Goal: Information Seeking & Learning: Find specific fact

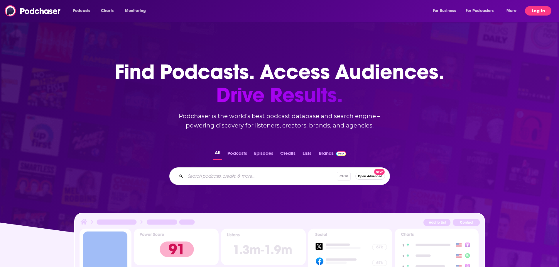
click at [535, 12] on button "Log In" at bounding box center [538, 10] width 26 height 9
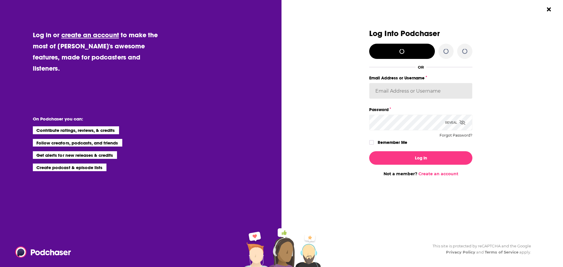
type input "[EMAIL_ADDRESS][DOMAIN_NAME]"
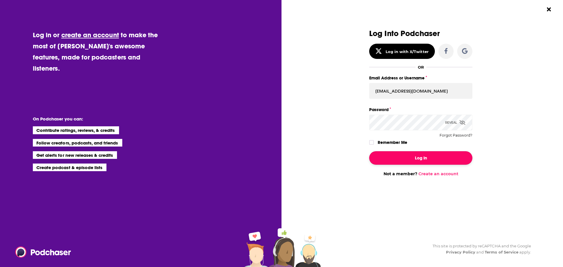
click at [415, 159] on button "Log In" at bounding box center [420, 157] width 103 height 13
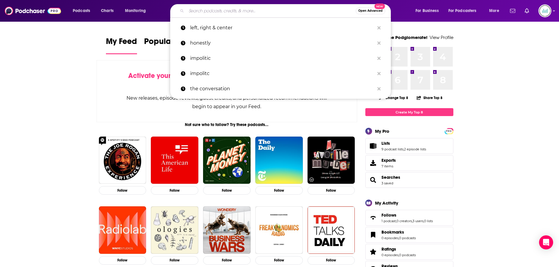
click at [217, 12] on input "Search podcasts, credits, & more..." at bounding box center [270, 10] width 169 height 9
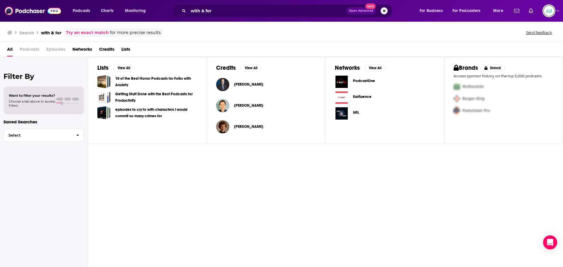
click at [27, 50] on span "Podcasts" at bounding box center [30, 51] width 20 height 12
click at [226, 9] on input "with & for" at bounding box center [267, 10] width 158 height 9
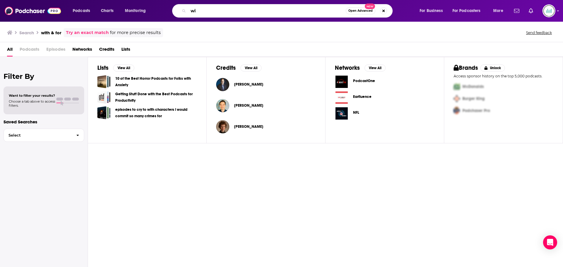
type input "w"
type input "Dr. [PERSON_NAME]"
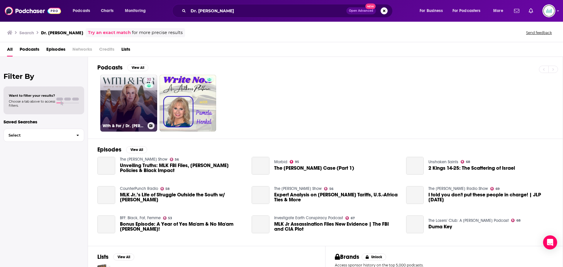
click at [118, 94] on link "32 With & For / Dr. [PERSON_NAME]" at bounding box center [128, 103] width 57 height 57
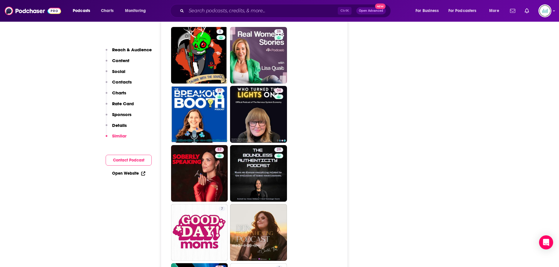
scroll to position [792, 0]
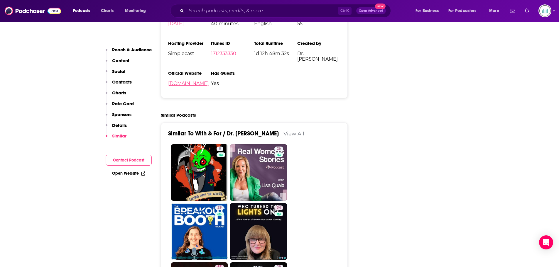
click at [183, 81] on link "[DOMAIN_NAME]" at bounding box center [188, 84] width 40 height 6
